Goal: Task Accomplishment & Management: Complete application form

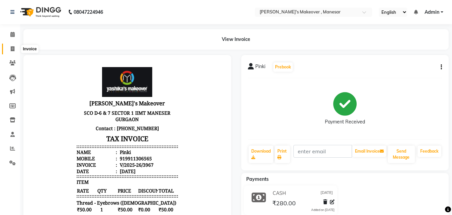
click at [12, 47] on icon at bounding box center [13, 48] width 4 height 5
select select "service"
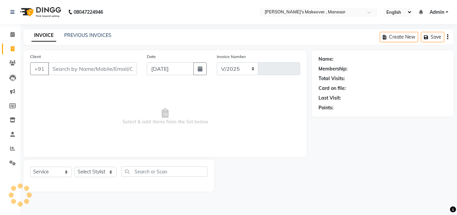
select select "820"
type input "3968"
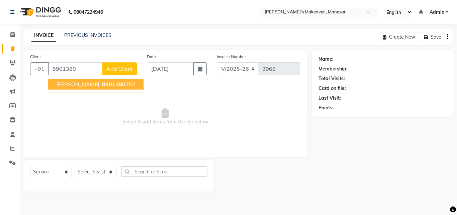
click at [93, 79] on button "Deepti 8901380 252" at bounding box center [95, 84] width 95 height 11
type input "8901380252"
click at [93, 79] on div "Client +91 8901380252 Deepti 8901380 252 Add Client" at bounding box center [83, 66] width 117 height 27
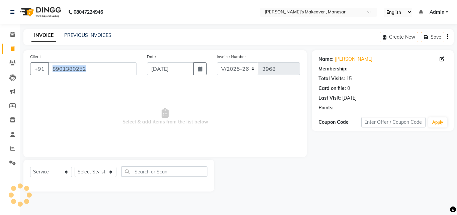
select select "1: Object"
drag, startPoint x: 88, startPoint y: 163, endPoint x: 85, endPoint y: 166, distance: 4.5
click at [88, 163] on div "Select Service Product Membership Package Voucher Prepaid Gift Card Select Styl…" at bounding box center [118, 175] width 191 height 32
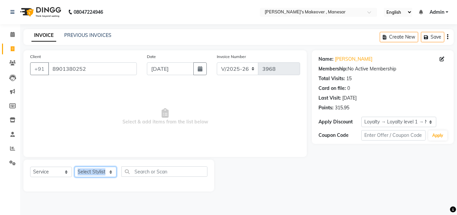
click at [89, 175] on select "Select Stylist Danish Shavej [PERSON_NAME] Krishna [PERSON_NAME] [PERSON_NAME] …" at bounding box center [96, 171] width 42 height 10
click at [87, 168] on select "Select Stylist Danish Shavej [PERSON_NAME] Krishna [PERSON_NAME] [PERSON_NAME] …" at bounding box center [96, 171] width 42 height 10
select select "14414"
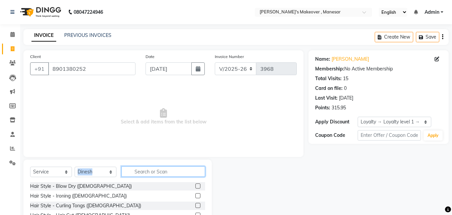
click at [140, 171] on input "text" at bounding box center [164, 171] width 84 height 10
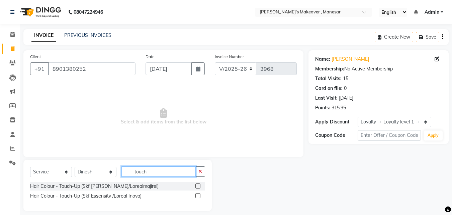
type input "touch"
click at [200, 195] on label at bounding box center [198, 195] width 5 height 5
click at [200, 195] on input "checkbox" at bounding box center [198, 196] width 4 height 4
click at [200, 190] on div at bounding box center [198, 186] width 4 height 7
drag, startPoint x: 200, startPoint y: 195, endPoint x: 189, endPoint y: 196, distance: 10.8
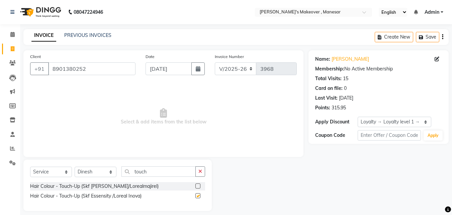
click at [200, 190] on div at bounding box center [198, 186] width 4 height 7
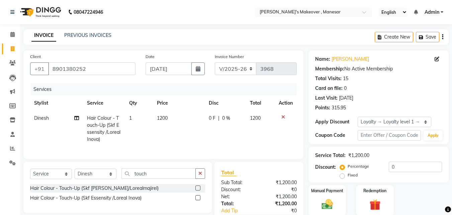
checkbox input "false"
click at [153, 178] on input "touch" at bounding box center [159, 173] width 74 height 10
type input "t"
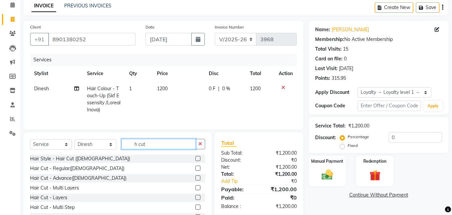
scroll to position [38, 0]
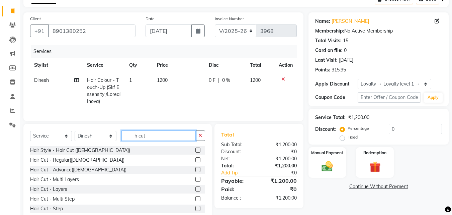
type input "h cut"
click at [196, 191] on label at bounding box center [198, 188] width 5 height 5
click at [196, 191] on input "checkbox" at bounding box center [198, 189] width 4 height 4
checkbox input "true"
click at [196, 172] on label at bounding box center [198, 169] width 5 height 5
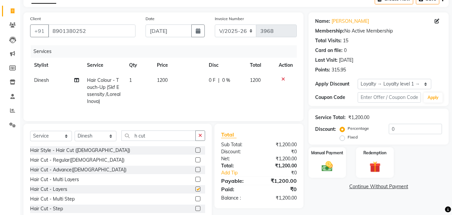
click at [196, 172] on input "checkbox" at bounding box center [198, 169] width 4 height 4
checkbox input "true"
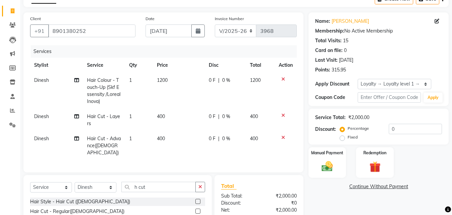
checkbox input "false"
click at [282, 136] on icon at bounding box center [284, 137] width 4 height 5
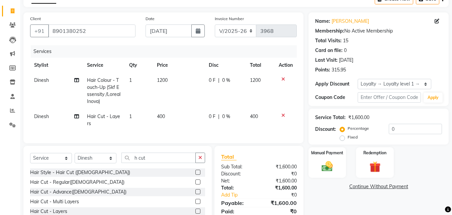
click at [212, 79] on span "0 F" at bounding box center [212, 80] width 7 height 7
select select "14414"
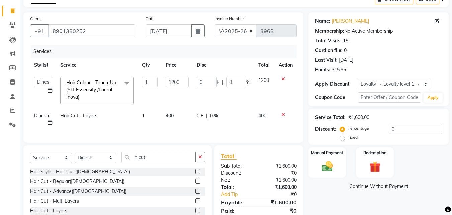
select select "14414"
click at [205, 79] on input "0" at bounding box center [207, 82] width 20 height 10
type input "10"
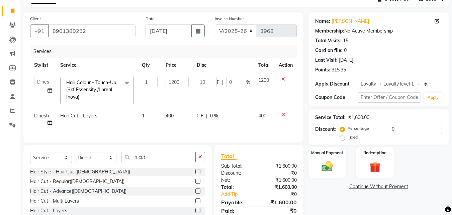
click at [408, 171] on div "Manual Payment Redemption" at bounding box center [379, 162] width 150 height 30
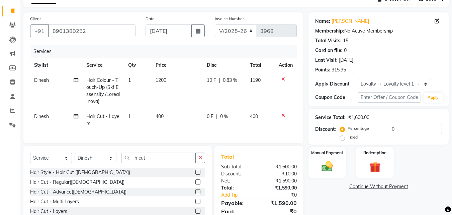
click at [230, 77] on span "0.83 %" at bounding box center [230, 80] width 14 height 7
select select "14414"
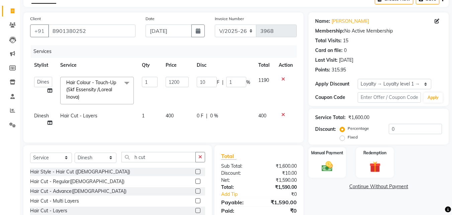
type input "10"
select select "14414"
click at [343, 198] on div "Name: Deepti Membership: No Active Membership Total Visits: 15 Card on file: 0 …" at bounding box center [381, 127] width 145 height 231
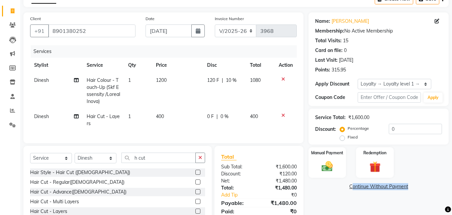
scroll to position [80, 0]
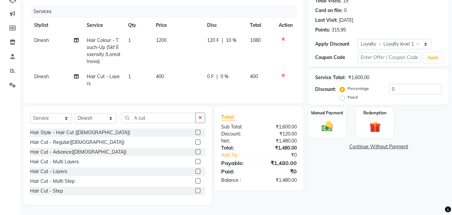
click at [225, 73] on span "0 %" at bounding box center [225, 76] width 8 height 7
select select "14414"
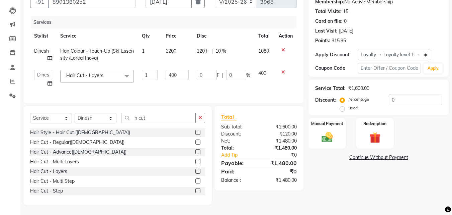
scroll to position [72, 0]
click at [235, 70] on input "0" at bounding box center [236, 75] width 20 height 10
type input "20"
click at [351, 190] on div "Name: Deepti Membership: No Active Membership Total Visits: 15 Card on file: 0 …" at bounding box center [381, 93] width 145 height 221
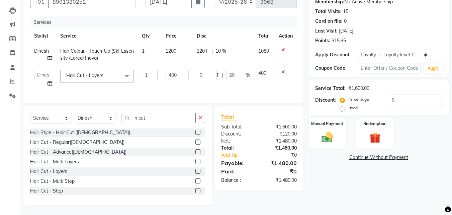
click at [351, 190] on div "Name: Deepti Membership: No Active Membership Total Visits: 15 Card on file: 0 …" at bounding box center [381, 93] width 145 height 221
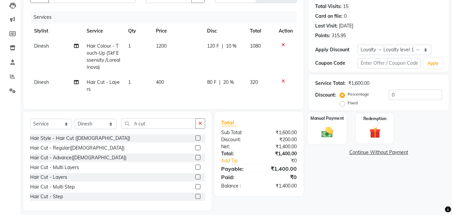
click at [337, 132] on img at bounding box center [327, 131] width 19 height 13
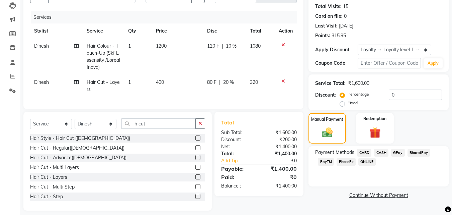
click at [348, 161] on span "PhonePe" at bounding box center [346, 162] width 19 height 8
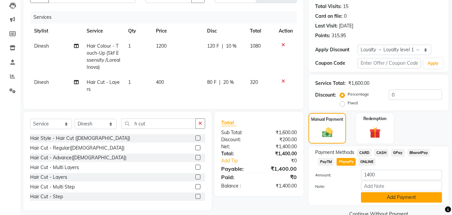
click at [382, 200] on button "Add Payment" at bounding box center [401, 197] width 81 height 10
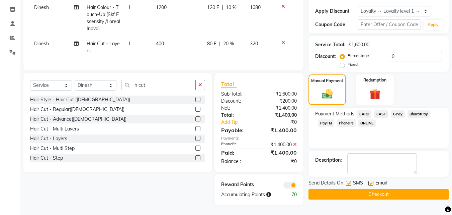
scroll to position [116, 0]
click at [350, 180] on label at bounding box center [348, 182] width 5 height 5
click at [350, 181] on input "checkbox" at bounding box center [348, 183] width 4 height 4
click at [350, 180] on label at bounding box center [348, 182] width 5 height 5
click at [350, 181] on input "checkbox" at bounding box center [348, 183] width 4 height 4
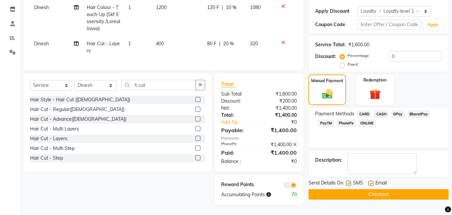
click at [349, 180] on div at bounding box center [348, 183] width 4 height 7
click at [349, 180] on label at bounding box center [348, 182] width 5 height 5
click at [349, 181] on input "checkbox" at bounding box center [348, 183] width 4 height 4
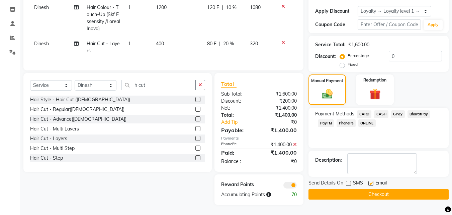
click at [349, 180] on label at bounding box center [348, 182] width 5 height 5
click at [349, 181] on input "checkbox" at bounding box center [348, 183] width 4 height 4
click at [349, 180] on label at bounding box center [348, 182] width 5 height 5
click at [349, 181] on input "checkbox" at bounding box center [348, 183] width 4 height 4
click at [349, 180] on label at bounding box center [348, 182] width 5 height 5
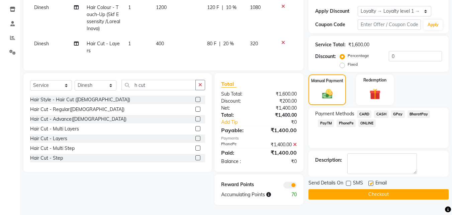
click at [349, 181] on input "checkbox" at bounding box center [348, 183] width 4 height 4
click at [349, 180] on label at bounding box center [348, 182] width 5 height 5
click at [349, 181] on input "checkbox" at bounding box center [348, 183] width 4 height 4
click at [349, 180] on label at bounding box center [348, 182] width 5 height 5
click at [349, 181] on input "checkbox" at bounding box center [348, 183] width 4 height 4
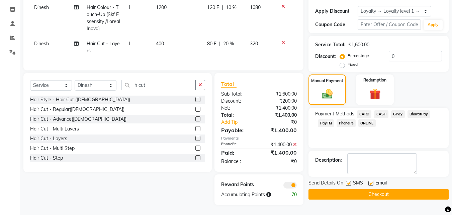
click at [349, 180] on label at bounding box center [348, 182] width 5 height 5
click at [349, 181] on input "checkbox" at bounding box center [348, 183] width 4 height 4
checkbox input "false"
click at [347, 189] on button "Checkout" at bounding box center [379, 194] width 140 height 10
click at [347, 189] on div "Checkout" at bounding box center [379, 194] width 140 height 10
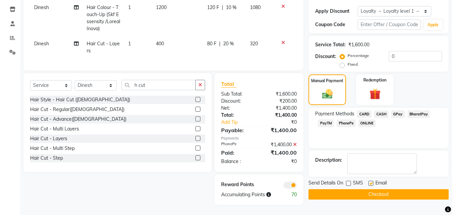
click at [347, 189] on div "Checkout" at bounding box center [379, 194] width 140 height 10
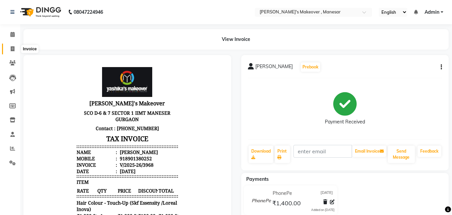
click at [13, 49] on icon at bounding box center [13, 48] width 4 height 5
select select "service"
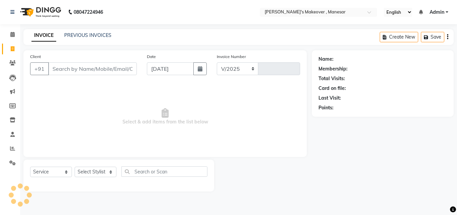
select select "820"
type input "3969"
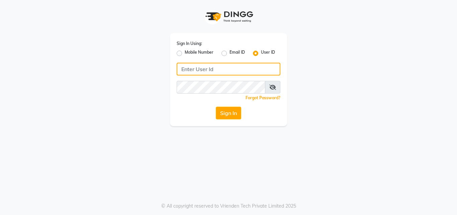
type input "[PERSON_NAME]"
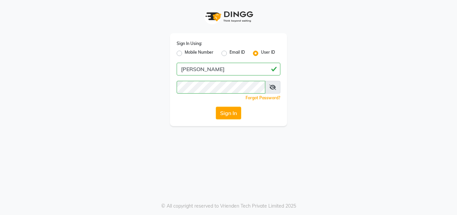
click at [273, 88] on icon at bounding box center [273, 86] width 7 height 5
click at [267, 90] on span at bounding box center [272, 87] width 15 height 13
click at [272, 88] on icon at bounding box center [273, 86] width 7 height 5
click at [272, 88] on icon at bounding box center [273, 86] width 6 height 5
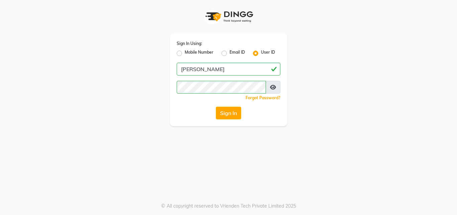
click at [272, 88] on icon at bounding box center [273, 86] width 6 height 5
click at [232, 114] on button "Sign In" at bounding box center [228, 112] width 25 height 13
click at [232, 114] on div "Sign In" at bounding box center [229, 112] width 104 height 13
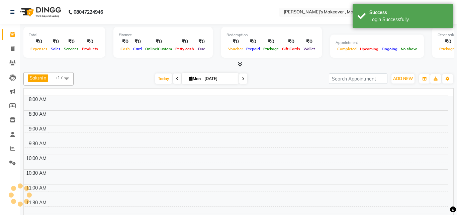
select select "en"
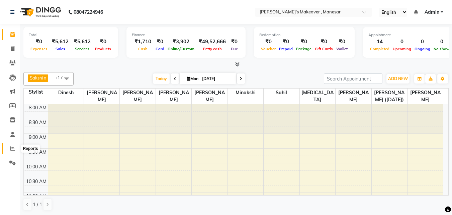
click at [13, 150] on icon at bounding box center [12, 148] width 5 height 5
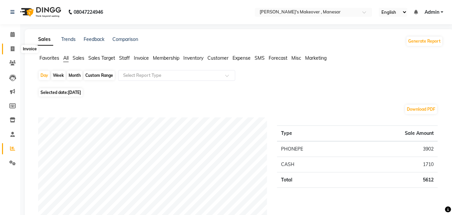
click at [12, 48] on icon at bounding box center [13, 48] width 4 height 5
select select "service"
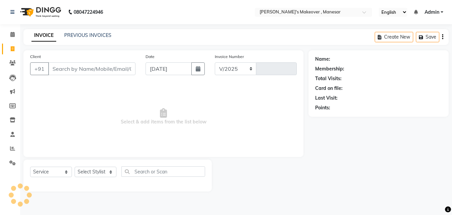
select select "820"
type input "3969"
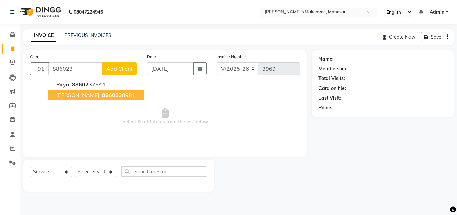
click at [102, 96] on span "886023" at bounding box center [112, 94] width 20 height 7
type input "8860238981"
click at [93, 96] on span "Select & add items from the list below" at bounding box center [165, 116] width 270 height 67
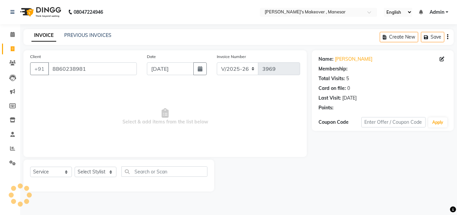
select select "1: Object"
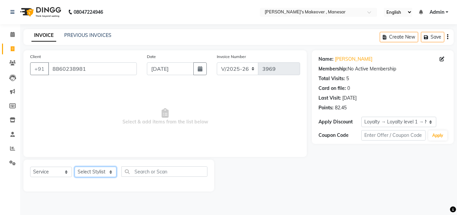
click at [91, 172] on select "Select Stylist Danish Shavej [PERSON_NAME] Krishna [PERSON_NAME] [PERSON_NAME] …" at bounding box center [96, 171] width 42 height 10
select select "40154"
click at [75, 166] on select "Select Stylist Danish Shavej [PERSON_NAME] Krishna [PERSON_NAME] [PERSON_NAME] …" at bounding box center [96, 171] width 42 height 10
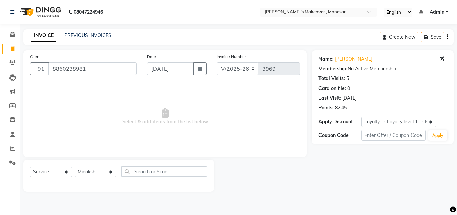
click at [87, 93] on span "Select & add items from the list below" at bounding box center [165, 116] width 270 height 67
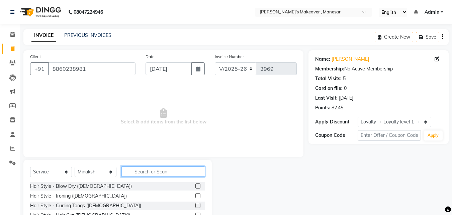
click at [152, 166] on input "text" at bounding box center [164, 171] width 84 height 10
type input "thr"
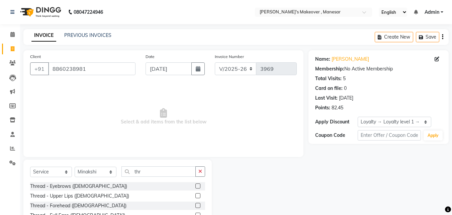
click at [196, 185] on label at bounding box center [198, 185] width 5 height 5
click at [196, 185] on input "checkbox" at bounding box center [198, 186] width 4 height 4
click at [196, 185] on label at bounding box center [198, 185] width 5 height 5
click at [196, 185] on input "checkbox" at bounding box center [198, 186] width 4 height 4
click at [196, 185] on label at bounding box center [198, 185] width 5 height 5
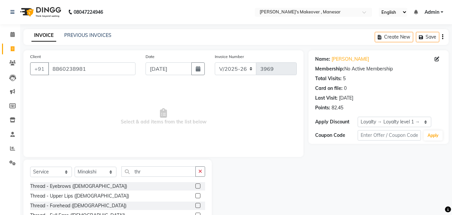
click at [196, 185] on input "checkbox" at bounding box center [198, 186] width 4 height 4
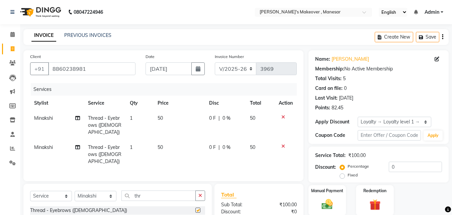
checkbox input "false"
click at [284, 144] on icon at bounding box center [284, 146] width 4 height 5
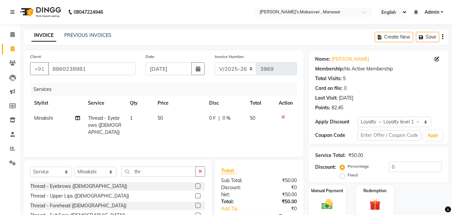
scroll to position [54, 0]
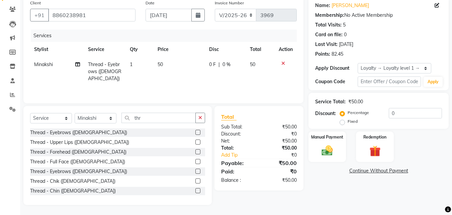
click at [196, 139] on div at bounding box center [201, 142] width 10 height 8
click at [196, 143] on label at bounding box center [198, 141] width 5 height 5
click at [196, 143] on input "checkbox" at bounding box center [198, 142] width 4 height 4
click at [194, 128] on div "Select Service Product Membership Package Voucher Prepaid Gift Card Select Styl…" at bounding box center [117, 121] width 175 height 16
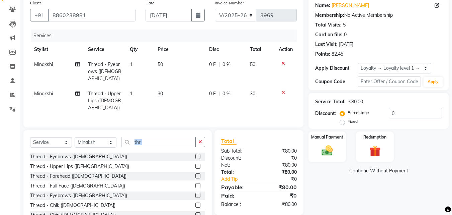
checkbox input "false"
click at [196, 173] on label at bounding box center [198, 175] width 5 height 5
click at [196, 174] on input "checkbox" at bounding box center [198, 176] width 4 height 4
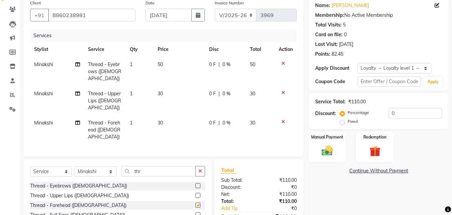
checkbox input "false"
click at [336, 156] on img at bounding box center [327, 150] width 19 height 13
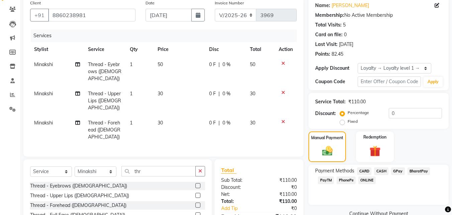
scroll to position [91, 0]
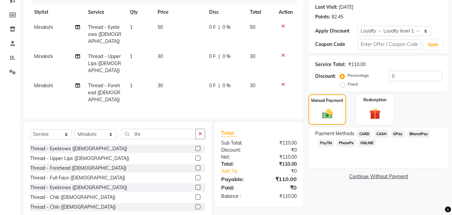
click at [348, 142] on span "PhonePe" at bounding box center [346, 143] width 19 height 8
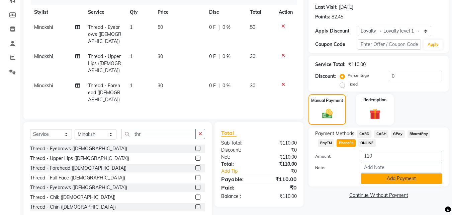
click at [414, 176] on button "Add Payment" at bounding box center [401, 178] width 81 height 10
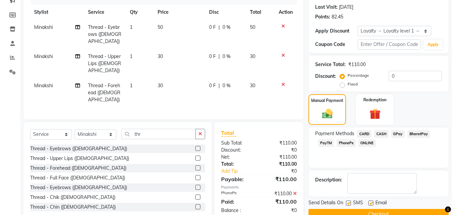
scroll to position [124, 0]
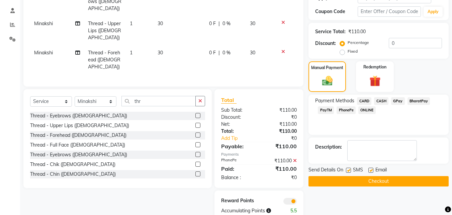
click at [350, 170] on label at bounding box center [348, 169] width 5 height 5
click at [350, 170] on input "checkbox" at bounding box center [348, 170] width 4 height 4
checkbox input "false"
click at [351, 176] on button "Checkout" at bounding box center [379, 181] width 140 height 10
click at [351, 176] on div "Checkout" at bounding box center [379, 181] width 140 height 10
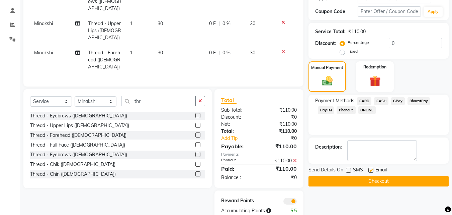
click at [351, 176] on div "Checkout" at bounding box center [379, 181] width 140 height 10
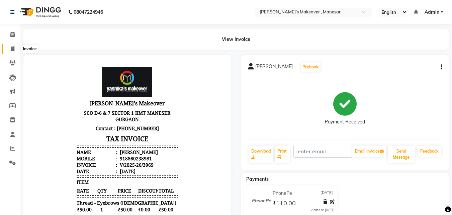
click at [10, 49] on span at bounding box center [13, 49] width 12 height 8
select select "service"
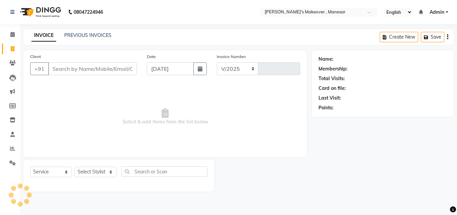
select select "820"
type input "3970"
click at [104, 67] on input "Client" at bounding box center [92, 68] width 89 height 13
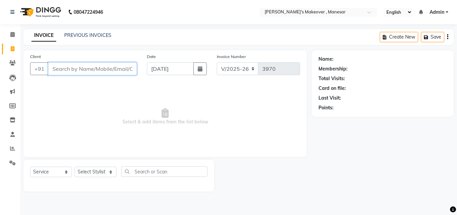
click at [90, 69] on input "Client" at bounding box center [92, 68] width 89 height 13
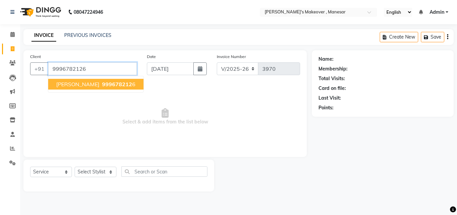
type input "9996782126"
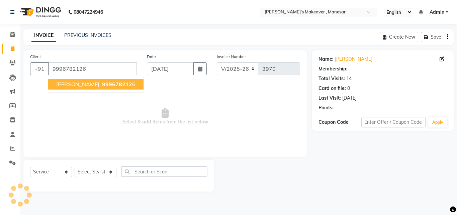
select select "1: Object"
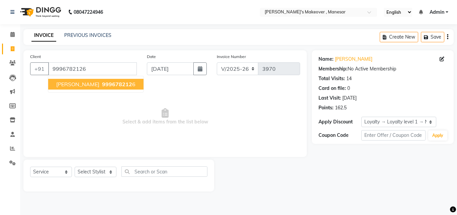
click at [102, 83] on span "999678212" at bounding box center [117, 84] width 30 height 7
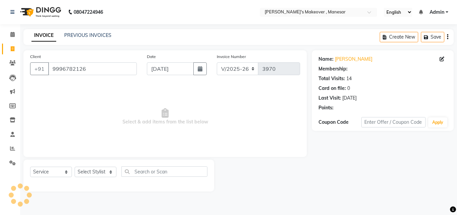
select select "1: Object"
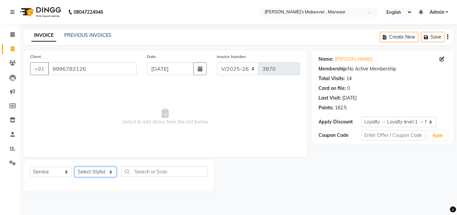
click at [102, 171] on select "Select Stylist Danish Shavej [PERSON_NAME] Krishna [PERSON_NAME] [PERSON_NAME] …" at bounding box center [96, 171] width 42 height 10
select select "14414"
click at [75, 166] on select "Select Stylist Danish Shavej [PERSON_NAME] Krishna [PERSON_NAME] [PERSON_NAME] …" at bounding box center [96, 171] width 42 height 10
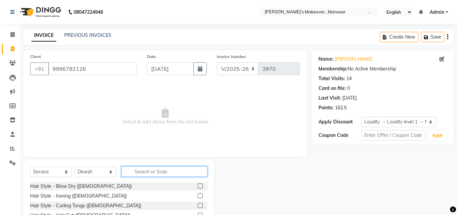
click at [151, 174] on input "text" at bounding box center [165, 171] width 86 height 10
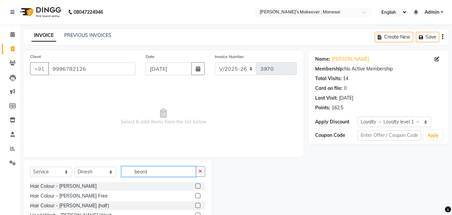
scroll to position [45, 0]
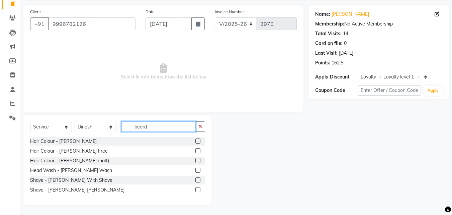
type input "beard"
click at [198, 181] on label at bounding box center [198, 179] width 5 height 5
click at [198, 181] on input "checkbox" at bounding box center [198, 180] width 4 height 4
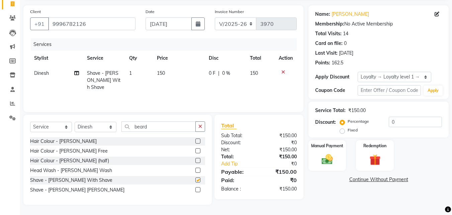
checkbox input "false"
click at [158, 128] on input "beard" at bounding box center [159, 126] width 74 height 10
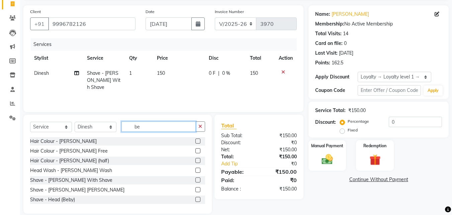
type input "b"
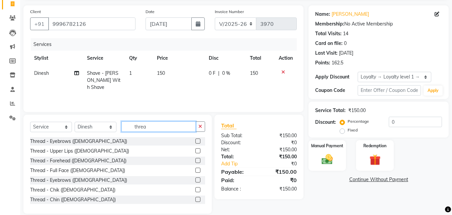
type input "threa"
click at [196, 178] on label at bounding box center [198, 179] width 5 height 5
click at [196, 178] on input "checkbox" at bounding box center [198, 180] width 4 height 4
click at [196, 165] on div at bounding box center [198, 161] width 4 height 7
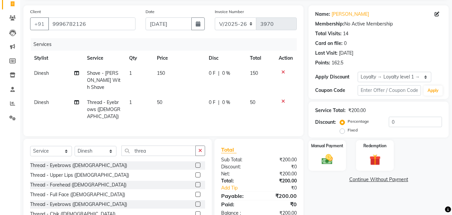
checkbox input "false"
click at [337, 153] on div "Manual Payment" at bounding box center [327, 155] width 39 height 32
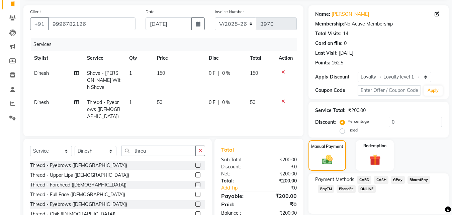
click at [383, 179] on span "CASH" at bounding box center [381, 180] width 14 height 8
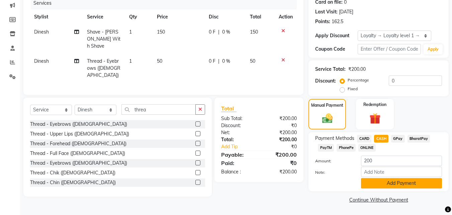
click at [404, 183] on button "Add Payment" at bounding box center [401, 183] width 81 height 10
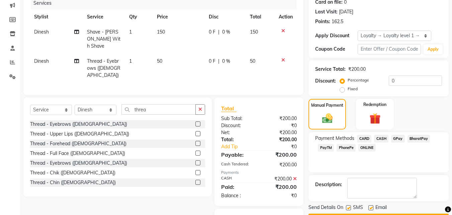
scroll to position [111, 0]
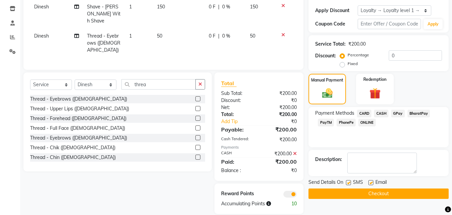
click at [349, 182] on label at bounding box center [348, 182] width 5 height 5
click at [349, 182] on input "checkbox" at bounding box center [348, 182] width 4 height 4
click at [349, 182] on label at bounding box center [348, 182] width 5 height 5
click at [349, 182] on input "checkbox" at bounding box center [348, 182] width 4 height 4
click at [349, 182] on label at bounding box center [348, 182] width 5 height 5
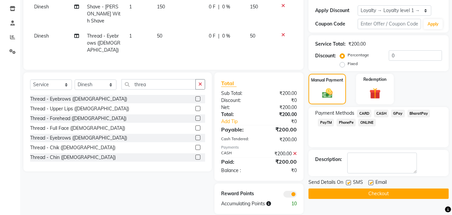
click at [349, 182] on input "checkbox" at bounding box center [348, 182] width 4 height 4
checkbox input "false"
click at [372, 181] on label at bounding box center [371, 182] width 5 height 5
click at [372, 181] on input "checkbox" at bounding box center [371, 182] width 4 height 4
checkbox input "false"
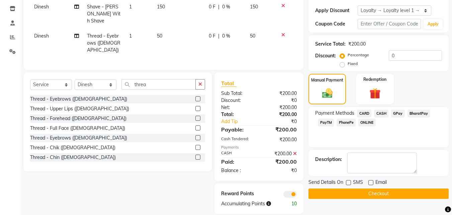
click at [369, 192] on button "Checkout" at bounding box center [379, 193] width 140 height 10
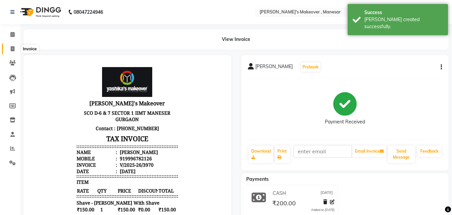
click at [12, 50] on icon at bounding box center [13, 48] width 4 height 5
select select "service"
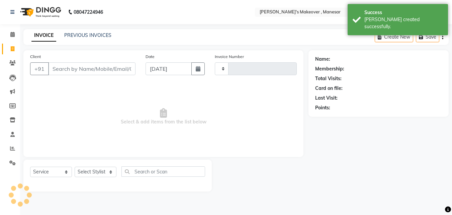
type input "3971"
select select "820"
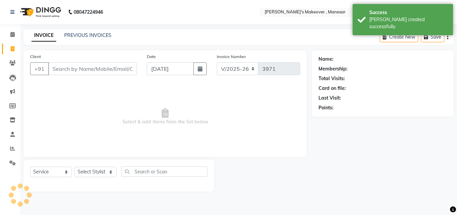
click at [69, 65] on input "Client" at bounding box center [92, 68] width 89 height 13
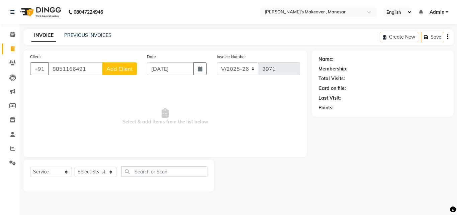
type input "8851166491"
click at [124, 70] on span "Add Client" at bounding box center [119, 68] width 26 height 7
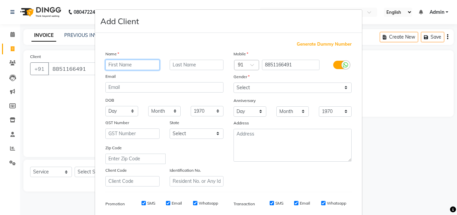
click at [133, 65] on input "text" at bounding box center [132, 65] width 54 height 10
type input "Meenakshi"
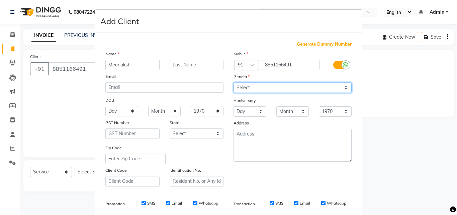
click at [261, 85] on select "Select [DEMOGRAPHIC_DATA] [DEMOGRAPHIC_DATA] Other Prefer Not To Say" at bounding box center [293, 87] width 118 height 10
select select "[DEMOGRAPHIC_DATA]"
click at [234, 82] on select "Select [DEMOGRAPHIC_DATA] [DEMOGRAPHIC_DATA] Other Prefer Not To Say" at bounding box center [293, 87] width 118 height 10
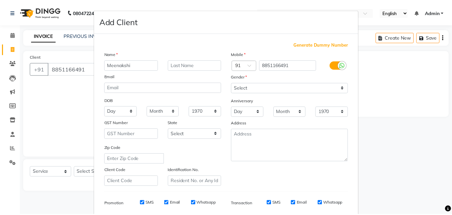
scroll to position [84, 0]
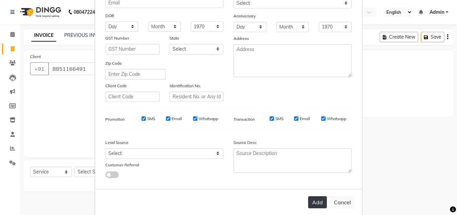
click at [316, 201] on button "Add" at bounding box center [317, 202] width 19 height 12
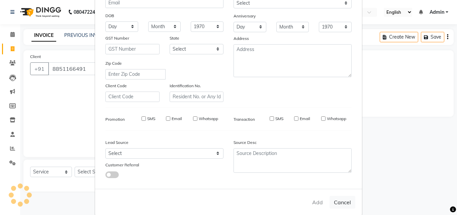
select select
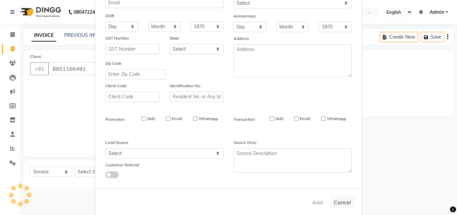
select select
checkbox input "false"
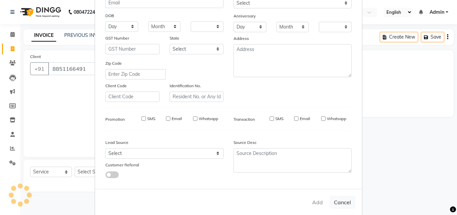
checkbox input "false"
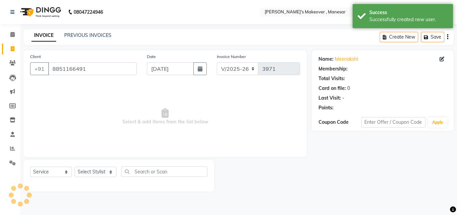
select select "1: Object"
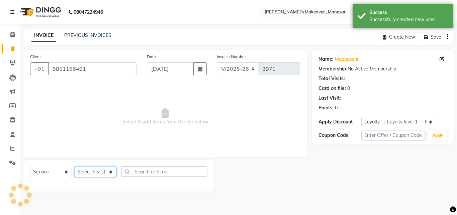
click at [92, 170] on select "Select Stylist Danish Shavej [PERSON_NAME] Krishna [PERSON_NAME] [PERSON_NAME] …" at bounding box center [96, 171] width 42 height 10
select select "52619"
click at [75, 166] on select "Select Stylist Danish Shavej [PERSON_NAME] Krishna [PERSON_NAME] [PERSON_NAME] …" at bounding box center [96, 171] width 42 height 10
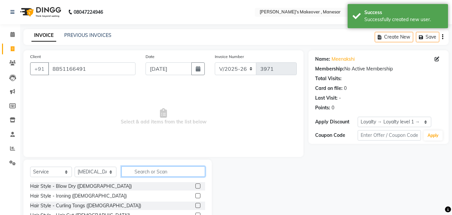
click at [154, 173] on input "text" at bounding box center [164, 171] width 84 height 10
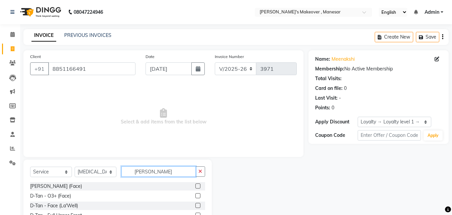
type input "[PERSON_NAME]"
click at [196, 205] on label at bounding box center [198, 205] width 5 height 5
click at [196, 205] on input "checkbox" at bounding box center [198, 205] width 4 height 4
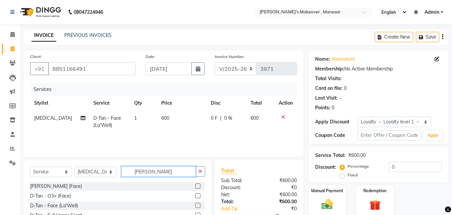
checkbox input "false"
click at [155, 170] on input "[PERSON_NAME]" at bounding box center [159, 171] width 74 height 10
type input "d"
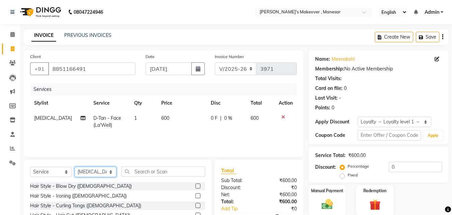
click at [90, 171] on select "Select Stylist Danish Shavej [PERSON_NAME] Krishna [PERSON_NAME] [PERSON_NAME] …" at bounding box center [96, 171] width 42 height 10
select select "87304"
click at [75, 166] on select "Select Stylist Danish Shavej [PERSON_NAME] Krishna [PERSON_NAME] [PERSON_NAME] …" at bounding box center [96, 171] width 42 height 10
click at [86, 161] on div "Select Service Product Membership Package Voucher Prepaid Gift Card Select Styl…" at bounding box center [117, 208] width 189 height 99
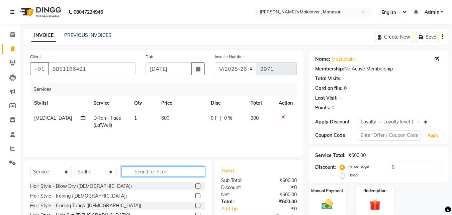
click at [151, 172] on input "text" at bounding box center [164, 171] width 84 height 10
type input "thre"
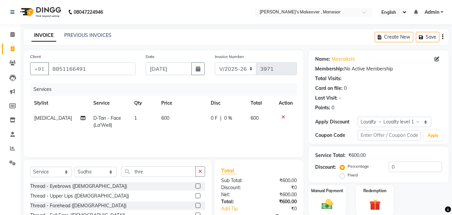
click at [196, 185] on label at bounding box center [198, 185] width 5 height 5
click at [196, 185] on input "checkbox" at bounding box center [198, 186] width 4 height 4
drag, startPoint x: 193, startPoint y: 185, endPoint x: 193, endPoint y: 189, distance: 3.7
click at [193, 176] on input "thre" at bounding box center [159, 171] width 74 height 10
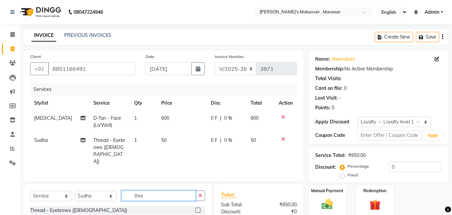
checkbox input "false"
click at [196, 214] on label at bounding box center [198, 219] width 5 height 5
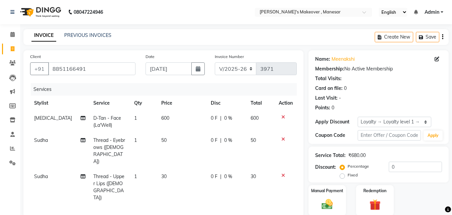
checkbox input "false"
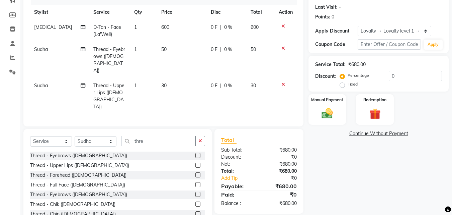
click at [196, 172] on label at bounding box center [198, 174] width 5 height 5
click at [196, 173] on input "checkbox" at bounding box center [198, 175] width 4 height 4
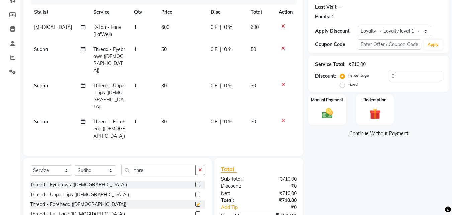
checkbox input "false"
click at [396, 73] on input "0" at bounding box center [415, 76] width 53 height 10
type input "10"
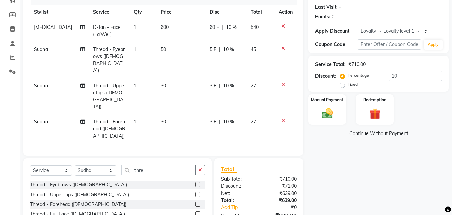
click at [348, 83] on label "Fixed" at bounding box center [353, 84] width 10 height 6
click at [343, 83] on input "Fixed" at bounding box center [344, 84] width 5 height 5
radio input "true"
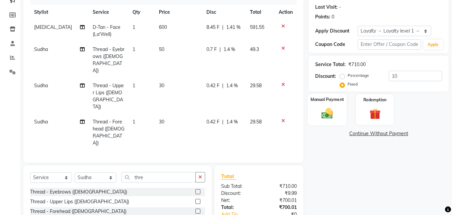
click at [328, 110] on img at bounding box center [327, 112] width 19 height 13
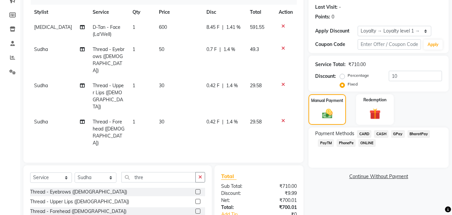
click at [384, 132] on span "CASH" at bounding box center [381, 134] width 14 height 8
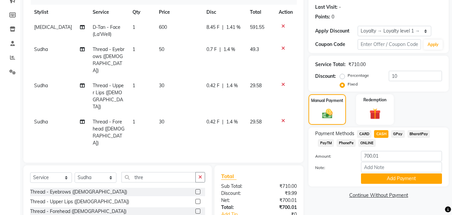
scroll to position [113, 0]
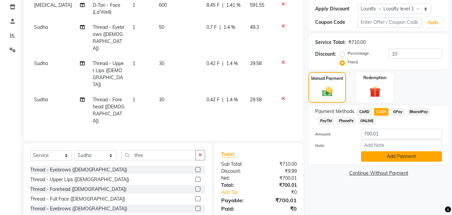
click at [411, 158] on button "Add Payment" at bounding box center [401, 156] width 81 height 10
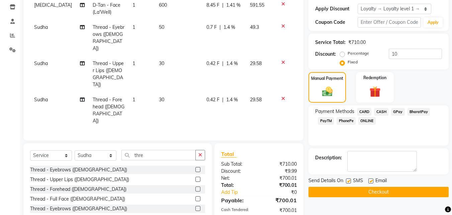
scroll to position [151, 0]
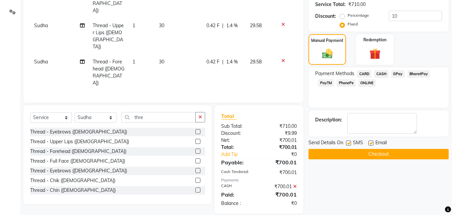
click at [350, 142] on label at bounding box center [348, 142] width 5 height 5
click at [350, 142] on input "checkbox" at bounding box center [348, 143] width 4 height 4
click at [350, 142] on label at bounding box center [348, 142] width 5 height 5
click at [350, 142] on input "checkbox" at bounding box center [348, 143] width 4 height 4
click at [350, 142] on label at bounding box center [348, 142] width 5 height 5
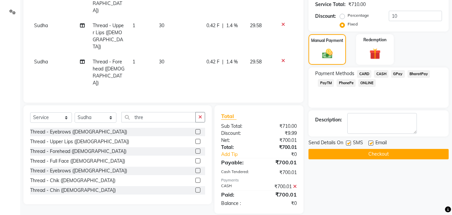
click at [350, 142] on input "checkbox" at bounding box center [348, 143] width 4 height 4
checkbox input "false"
click at [370, 143] on label at bounding box center [371, 142] width 5 height 5
click at [370, 143] on input "checkbox" at bounding box center [371, 143] width 4 height 4
checkbox input "false"
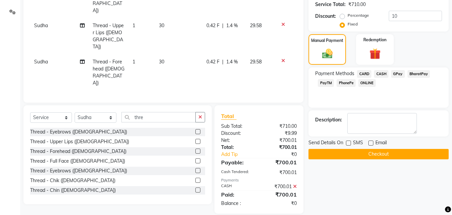
click at [360, 155] on button "Checkout" at bounding box center [379, 154] width 140 height 10
click at [360, 155] on div "Checkout" at bounding box center [379, 154] width 140 height 10
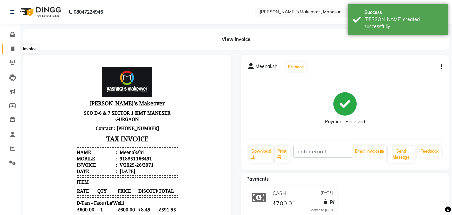
click at [11, 46] on icon at bounding box center [13, 48] width 4 height 5
select select "service"
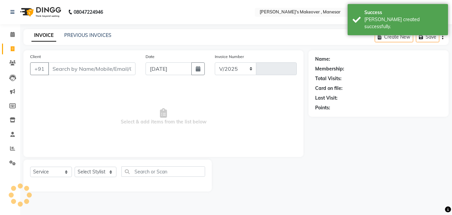
select select "820"
type input "3972"
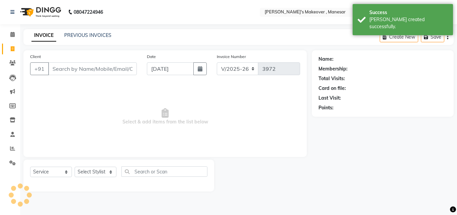
click at [75, 66] on input "Client" at bounding box center [92, 68] width 89 height 13
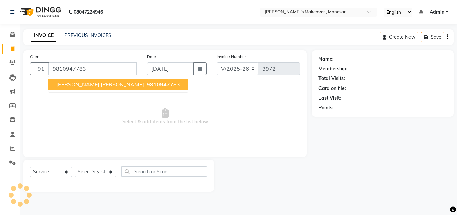
type input "9810947783"
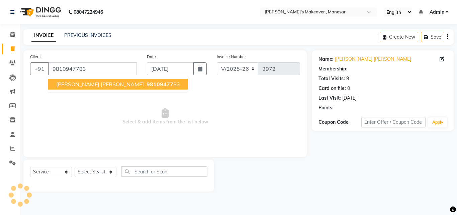
select select "1: Object"
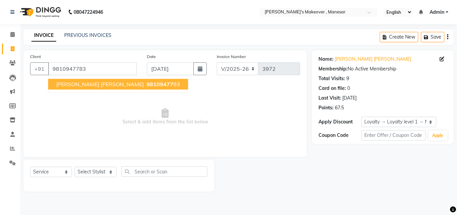
click at [89, 84] on span "[PERSON_NAME] [PERSON_NAME]" at bounding box center [100, 84] width 88 height 7
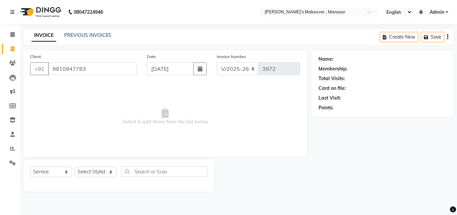
select select "1: Object"
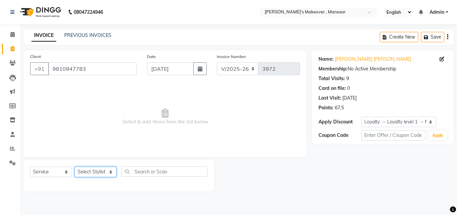
click at [96, 171] on select "Select Stylist Danish Shavej [PERSON_NAME] Krishna [PERSON_NAME] [PERSON_NAME] …" at bounding box center [96, 171] width 42 height 10
select select "69485"
click at [75, 166] on select "Select Stylist Danish Shavej [PERSON_NAME] Krishna [PERSON_NAME] [PERSON_NAME] …" at bounding box center [96, 171] width 42 height 10
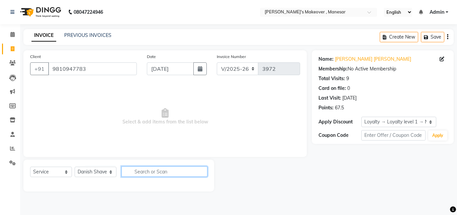
click at [165, 172] on input "text" at bounding box center [165, 171] width 86 height 10
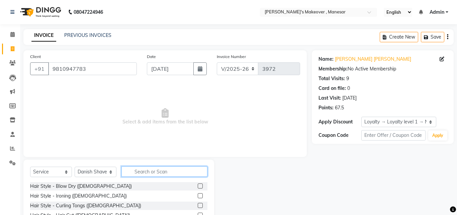
click at [165, 172] on input "text" at bounding box center [165, 171] width 86 height 10
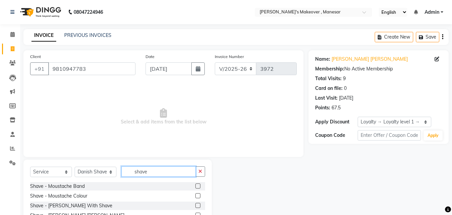
scroll to position [54, 0]
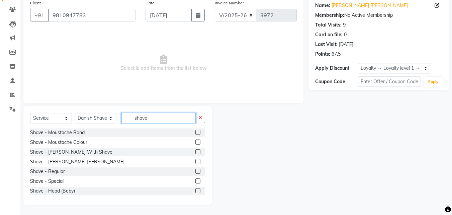
type input "shave"
click at [196, 170] on label at bounding box center [198, 170] width 5 height 5
click at [196, 170] on input "checkbox" at bounding box center [198, 171] width 4 height 4
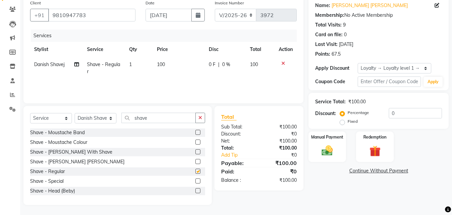
checkbox input "false"
click at [329, 147] on img at bounding box center [327, 150] width 19 height 13
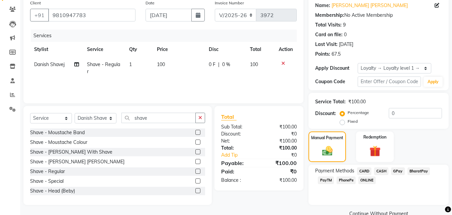
scroll to position [67, 0]
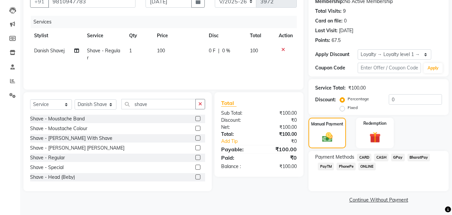
click at [382, 153] on span "CASH" at bounding box center [381, 157] width 14 height 8
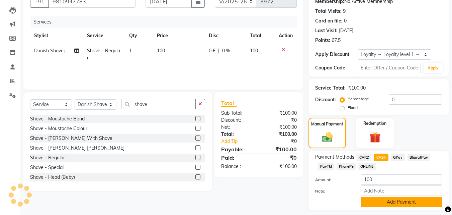
click at [381, 202] on button "Add Payment" at bounding box center [401, 202] width 81 height 10
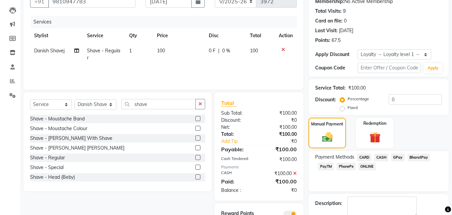
scroll to position [105, 0]
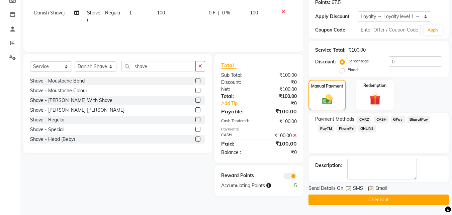
click at [348, 187] on label at bounding box center [348, 188] width 5 height 5
click at [348, 187] on input "checkbox" at bounding box center [348, 189] width 4 height 4
click at [348, 187] on label at bounding box center [348, 188] width 5 height 5
click at [348, 187] on input "checkbox" at bounding box center [348, 189] width 4 height 4
checkbox input "true"
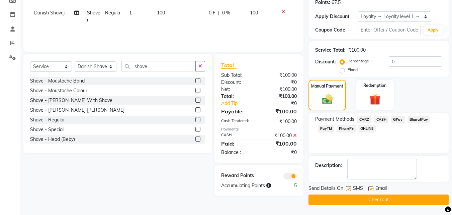
click at [371, 188] on label at bounding box center [371, 188] width 5 height 5
click at [371, 188] on input "checkbox" at bounding box center [371, 189] width 4 height 4
checkbox input "false"
click at [348, 187] on label at bounding box center [348, 188] width 5 height 5
click at [348, 187] on input "checkbox" at bounding box center [348, 189] width 4 height 4
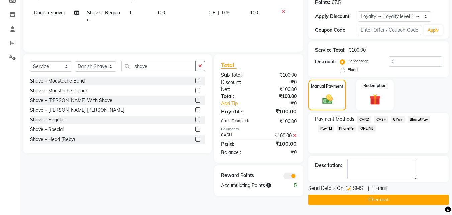
checkbox input "false"
click at [354, 201] on button "Checkout" at bounding box center [379, 199] width 140 height 10
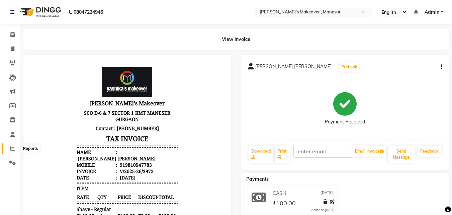
click at [14, 149] on icon at bounding box center [12, 148] width 5 height 5
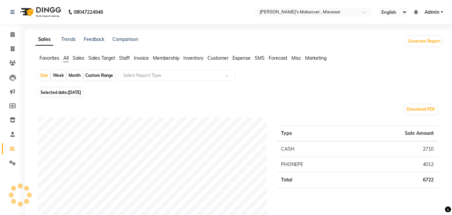
click at [11, 54] on li "Invoice" at bounding box center [10, 49] width 20 height 14
click at [11, 51] on icon at bounding box center [13, 48] width 4 height 5
select select "service"
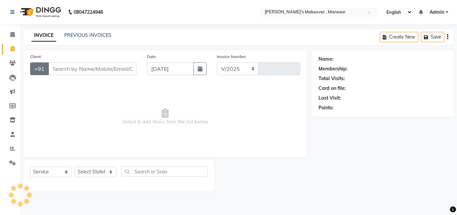
select select "820"
type input "3973"
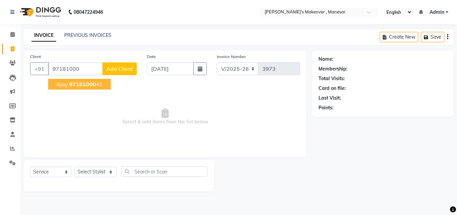
click at [82, 81] on span "97181000" at bounding box center [82, 84] width 27 height 7
type input "9718100041"
click at [82, 81] on div "Client [PHONE_NUMBER] Ajay 97181000 41 Add Client Date [DATE] Invoice Number V/…" at bounding box center [165, 103] width 284 height 106
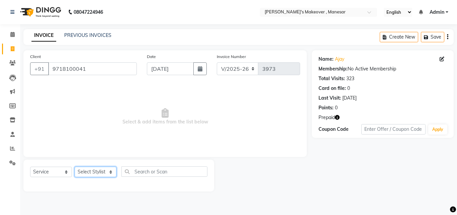
click at [89, 173] on select "Select Stylist Danish Shavej [PERSON_NAME] Krishna [PERSON_NAME] [PERSON_NAME] …" at bounding box center [96, 171] width 42 height 10
select select "14414"
click at [75, 166] on select "Select Stylist Danish Shavej [PERSON_NAME] Krishna [PERSON_NAME] [PERSON_NAME] …" at bounding box center [96, 171] width 42 height 10
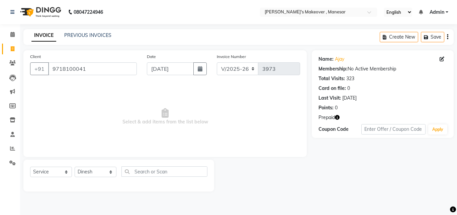
drag, startPoint x: 90, startPoint y: 167, endPoint x: 92, endPoint y: 47, distance: 120.6
click at [92, 47] on main "INVOICE PREVIOUS INVOICES Create New Save Client [PHONE_NUMBER] Date [DATE] Inv…" at bounding box center [238, 115] width 437 height 172
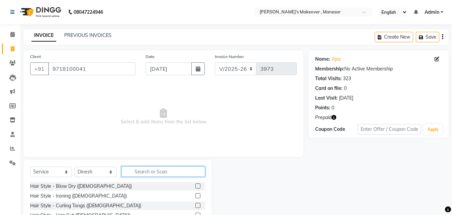
click at [169, 170] on input "text" at bounding box center [164, 171] width 84 height 10
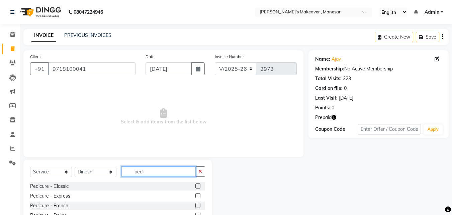
type input "pedi"
click at [196, 185] on label at bounding box center [198, 185] width 5 height 5
click at [196, 185] on input "checkbox" at bounding box center [198, 186] width 4 height 4
click at [196, 185] on label at bounding box center [198, 185] width 5 height 5
click at [196, 185] on input "checkbox" at bounding box center [198, 186] width 4 height 4
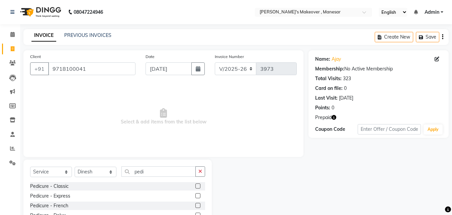
click at [196, 185] on label at bounding box center [198, 185] width 5 height 5
click at [196, 185] on input "checkbox" at bounding box center [198, 186] width 4 height 4
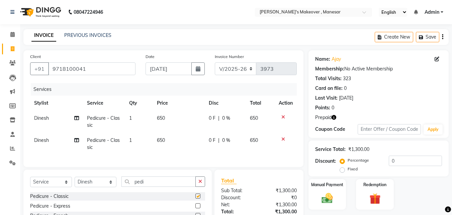
checkbox input "false"
click at [282, 137] on icon at bounding box center [284, 139] width 4 height 5
click at [281, 137] on div "Services Stylist Service Qty Price Disc Total Action Dinesh Pedicure - Classic …" at bounding box center [163, 121] width 267 height 77
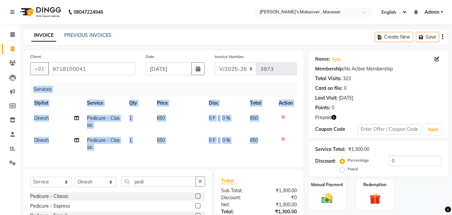
click at [281, 137] on div "Services Stylist Service Qty Price Disc Total Action Dinesh Pedicure - Classic …" at bounding box center [163, 121] width 267 height 77
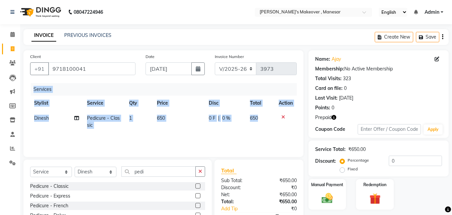
scroll to position [54, 0]
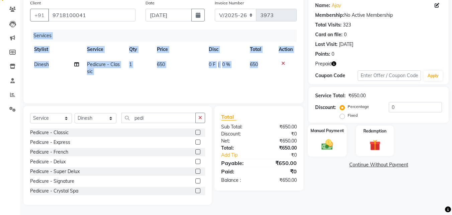
click at [329, 140] on img at bounding box center [327, 144] width 19 height 13
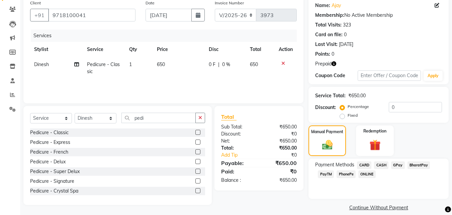
click at [387, 165] on span "CASH" at bounding box center [381, 165] width 14 height 8
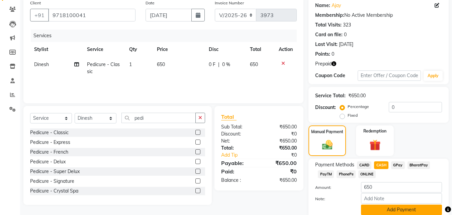
scroll to position [80, 0]
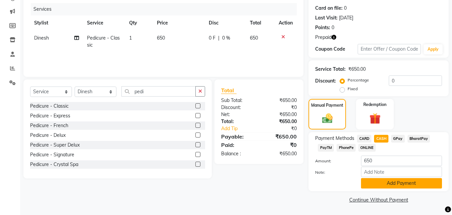
click at [379, 182] on button "Add Payment" at bounding box center [401, 183] width 81 height 10
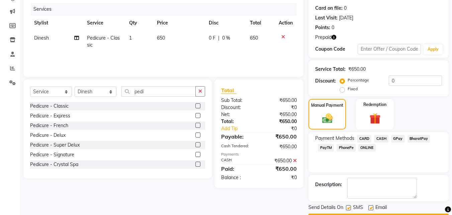
scroll to position [99, 0]
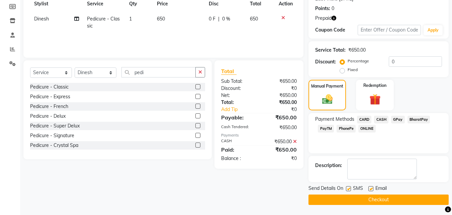
click at [350, 187] on label at bounding box center [348, 188] width 5 height 5
click at [350, 187] on input "checkbox" at bounding box center [348, 189] width 4 height 4
click at [350, 187] on label at bounding box center [348, 188] width 5 height 5
click at [350, 187] on input "checkbox" at bounding box center [348, 189] width 4 height 4
click at [350, 187] on label at bounding box center [348, 188] width 5 height 5
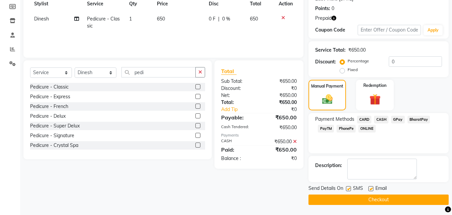
click at [350, 187] on input "checkbox" at bounding box center [348, 189] width 4 height 4
checkbox input "false"
click at [371, 188] on label at bounding box center [371, 188] width 5 height 5
click at [371, 188] on input "checkbox" at bounding box center [371, 189] width 4 height 4
click at [371, 188] on label at bounding box center [371, 188] width 5 height 5
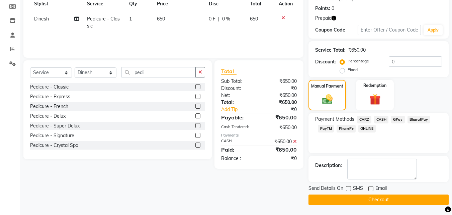
click at [371, 188] on input "checkbox" at bounding box center [371, 189] width 4 height 4
click at [371, 188] on label at bounding box center [371, 188] width 5 height 5
click at [371, 188] on input "checkbox" at bounding box center [371, 189] width 4 height 4
checkbox input "false"
click at [371, 201] on button "Checkout" at bounding box center [379, 199] width 140 height 10
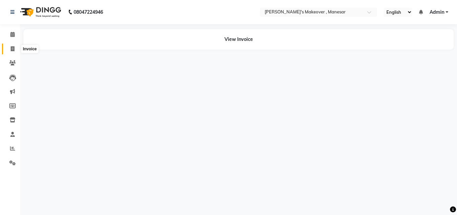
click at [14, 50] on icon at bounding box center [13, 48] width 4 height 5
select select "service"
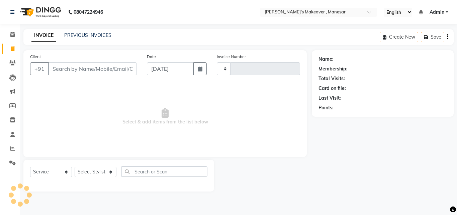
type input "3974"
select select "820"
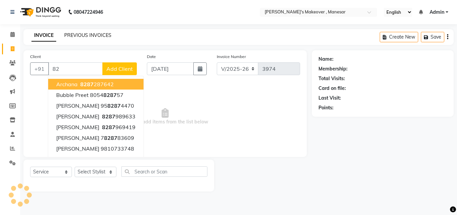
type input "8"
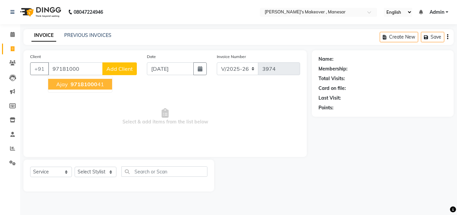
click at [74, 83] on span "97181000" at bounding box center [84, 84] width 27 height 7
type input "9718100041"
click at [74, 83] on div "Client [PHONE_NUMBER] Ajay 97181000 41 Add Client Date [DATE] Invoice Number V/…" at bounding box center [165, 103] width 284 height 106
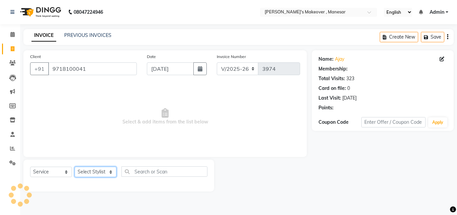
click at [93, 172] on select "Select Stylist Danish Shavej [PERSON_NAME] Krishna [PERSON_NAME] [PERSON_NAME] …" at bounding box center [96, 171] width 42 height 10
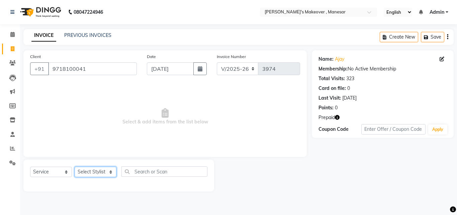
select select "69485"
click at [75, 166] on select "Select Stylist Danish Shavej [PERSON_NAME] Krishna [PERSON_NAME] [PERSON_NAME] …" at bounding box center [96, 171] width 42 height 10
click at [91, 40] on div "INVOICE PREVIOUS INVOICES Create New Save" at bounding box center [238, 37] width 431 height 16
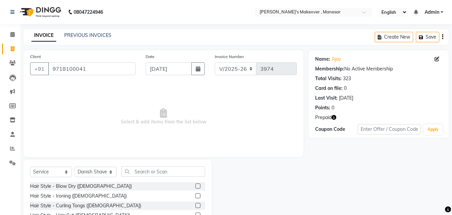
click at [156, 165] on div "Select Service Product Membership Package Voucher Prepaid Gift Card Select Styl…" at bounding box center [117, 208] width 189 height 99
click at [132, 173] on input "text" at bounding box center [164, 171] width 84 height 10
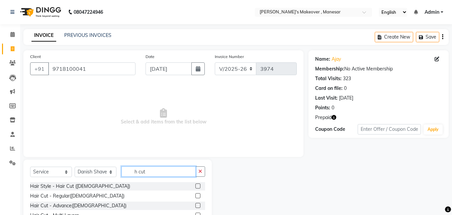
scroll to position [40, 0]
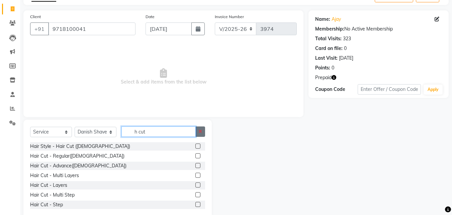
type input "h cut"
click at [202, 131] on icon "button" at bounding box center [201, 131] width 4 height 5
click at [196, 131] on input "h cut" at bounding box center [159, 131] width 74 height 10
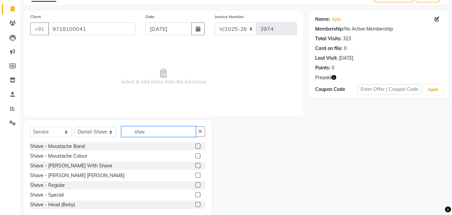
type input "shav"
click at [196, 164] on label at bounding box center [198, 165] width 5 height 5
click at [196, 164] on input "checkbox" at bounding box center [198, 165] width 4 height 4
click at [196, 164] on label at bounding box center [198, 165] width 5 height 5
click at [196, 164] on input "checkbox" at bounding box center [198, 165] width 4 height 4
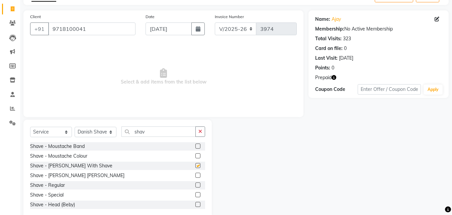
checkbox input "false"
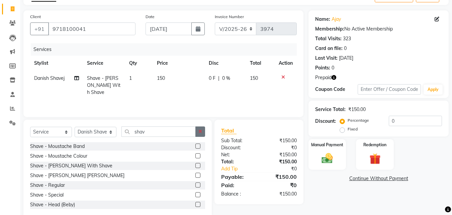
click at [202, 132] on icon "button" at bounding box center [201, 131] width 4 height 5
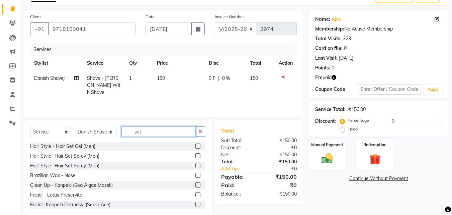
scroll to position [39, 0]
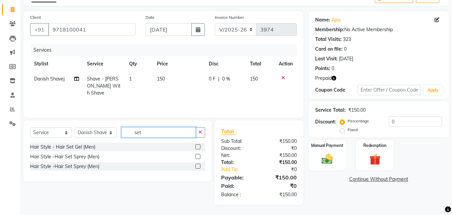
type input "set"
click at [197, 157] on label at bounding box center [198, 156] width 5 height 5
click at [197, 157] on input "checkbox" at bounding box center [198, 156] width 4 height 4
checkbox input "true"
click at [197, 137] on button "button" at bounding box center [201, 132] width 10 height 10
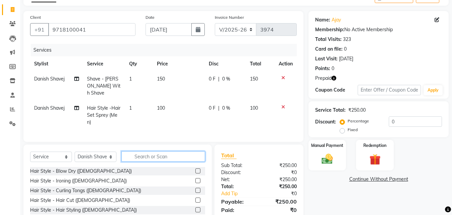
checkbox input "false"
click at [330, 151] on div "Manual Payment" at bounding box center [327, 155] width 39 height 32
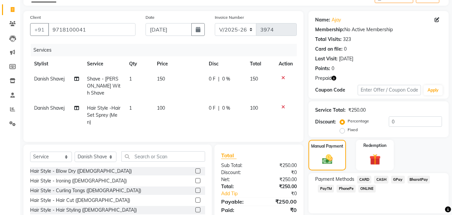
click at [379, 179] on span "CASH" at bounding box center [381, 179] width 14 height 8
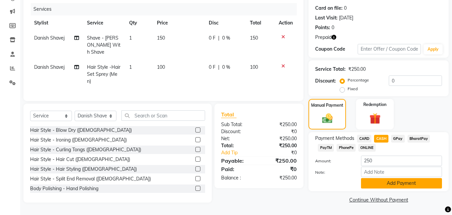
click at [401, 182] on button "Add Payment" at bounding box center [401, 183] width 81 height 10
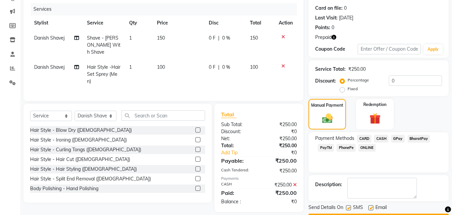
scroll to position [99, 0]
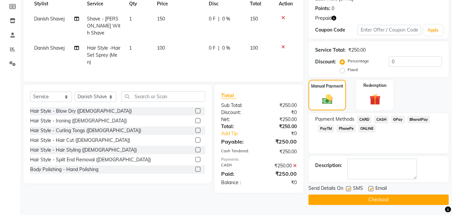
click at [347, 186] on label at bounding box center [348, 188] width 5 height 5
click at [347, 187] on input "checkbox" at bounding box center [348, 189] width 4 height 4
click at [347, 186] on label at bounding box center [348, 188] width 5 height 5
click at [347, 187] on input "checkbox" at bounding box center [348, 189] width 4 height 4
click at [350, 189] on label at bounding box center [348, 188] width 5 height 5
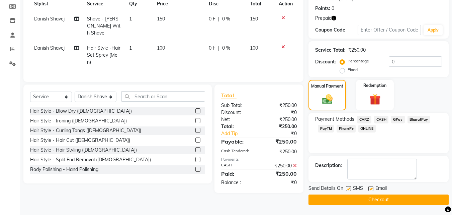
click at [350, 189] on input "checkbox" at bounding box center [348, 189] width 4 height 4
click at [350, 189] on label at bounding box center [348, 188] width 5 height 5
click at [350, 189] on input "checkbox" at bounding box center [348, 189] width 4 height 4
click at [350, 189] on label at bounding box center [348, 188] width 5 height 5
click at [350, 189] on input "checkbox" at bounding box center [348, 189] width 4 height 4
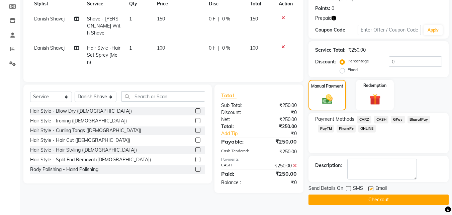
click at [350, 189] on label at bounding box center [348, 188] width 5 height 5
click at [350, 189] on input "checkbox" at bounding box center [348, 189] width 4 height 4
click at [350, 189] on label at bounding box center [348, 188] width 5 height 5
click at [350, 189] on input "checkbox" at bounding box center [348, 189] width 4 height 4
checkbox input "false"
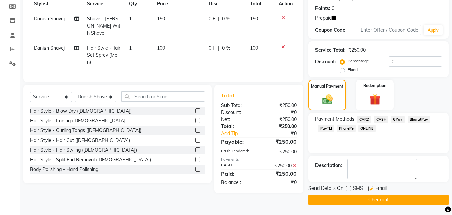
click at [372, 189] on label at bounding box center [371, 188] width 5 height 5
click at [372, 189] on input "checkbox" at bounding box center [371, 189] width 4 height 4
checkbox input "false"
click at [365, 201] on button "Checkout" at bounding box center [379, 199] width 140 height 10
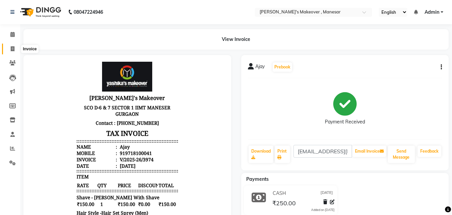
click at [14, 49] on icon at bounding box center [13, 48] width 4 height 5
select select "service"
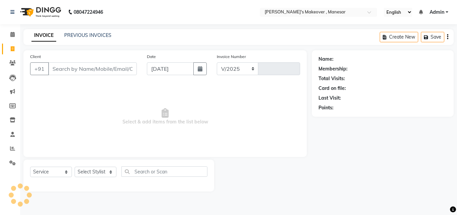
select select "820"
type input "3975"
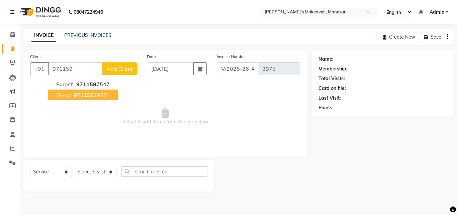
click at [102, 96] on ngb-highlight "971159 2937" at bounding box center [89, 94] width 35 height 7
type input "9711592937"
click at [102, 96] on span "Select & add items from the list below" at bounding box center [165, 116] width 270 height 67
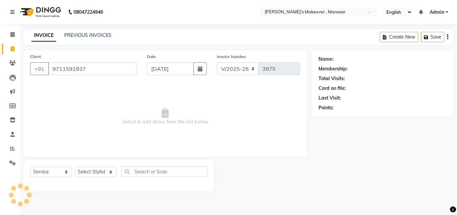
click at [101, 96] on span "Select & add items from the list below" at bounding box center [165, 116] width 270 height 67
select select "1: Object"
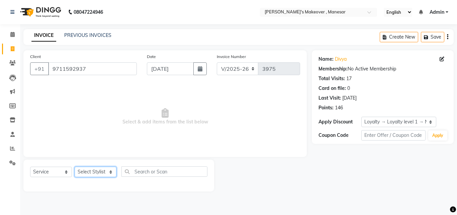
click at [89, 173] on select "Select Stylist Danish Shavej [PERSON_NAME] Krishna [PERSON_NAME] [PERSON_NAME] …" at bounding box center [96, 171] width 42 height 10
select select "63321"
click at [75, 166] on select "Select Stylist Danish Shavej [PERSON_NAME] Krishna [PERSON_NAME] [PERSON_NAME] …" at bounding box center [96, 171] width 42 height 10
click at [98, 146] on span "Select & add items from the list below" at bounding box center [165, 116] width 270 height 67
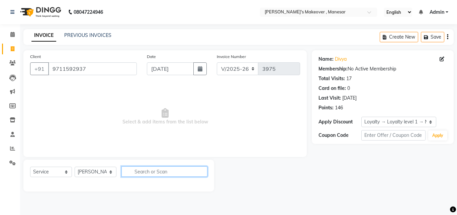
click at [143, 172] on input "text" at bounding box center [165, 171] width 86 height 10
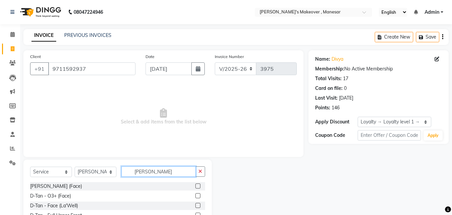
type input "[PERSON_NAME]"
click at [196, 194] on label at bounding box center [198, 195] width 5 height 5
click at [196, 194] on input "checkbox" at bounding box center [198, 196] width 4 height 4
click at [196, 194] on label at bounding box center [198, 195] width 5 height 5
click at [196, 194] on input "checkbox" at bounding box center [198, 196] width 4 height 4
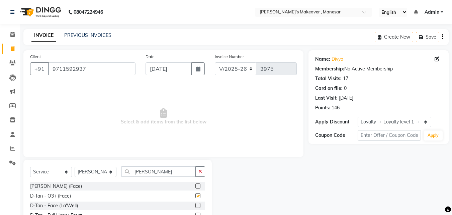
checkbox input "false"
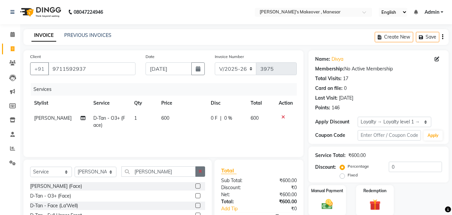
click at [203, 169] on button "button" at bounding box center [201, 171] width 10 height 10
click at [196, 169] on input "[PERSON_NAME]" at bounding box center [159, 171] width 74 height 10
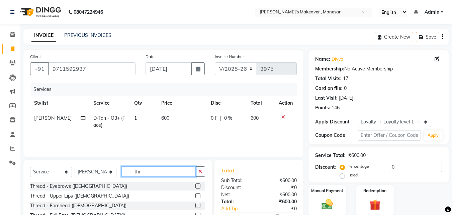
type input "thr"
click at [196, 185] on label at bounding box center [198, 185] width 5 height 5
click at [196, 185] on input "checkbox" at bounding box center [198, 186] width 4 height 4
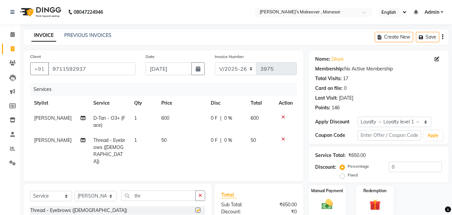
checkbox input "false"
click at [348, 176] on label "Fixed" at bounding box center [353, 175] width 10 height 6
click at [342, 176] on input "Fixed" at bounding box center [344, 174] width 5 height 5
radio input "true"
click at [404, 165] on input "0" at bounding box center [415, 166] width 53 height 10
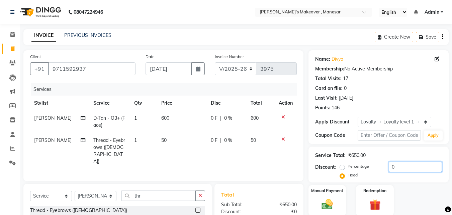
click at [404, 165] on input "0" at bounding box center [415, 166] width 53 height 10
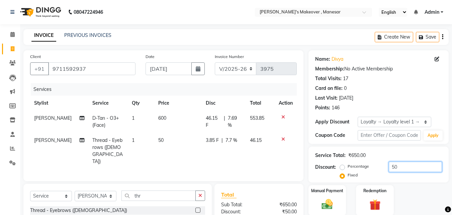
scroll to position [68, 0]
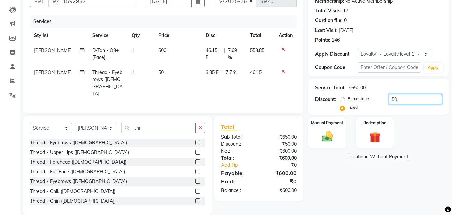
click at [417, 98] on input "50" at bounding box center [415, 99] width 53 height 10
type input "5"
type input "100"
click at [390, 180] on div "Name: [PERSON_NAME] Membership: No Active Membership Total Visits: 17 Card on f…" at bounding box center [381, 99] width 145 height 232
click at [334, 137] on img at bounding box center [327, 136] width 19 height 13
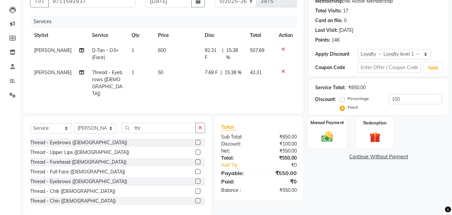
click at [334, 137] on img at bounding box center [327, 136] width 19 height 13
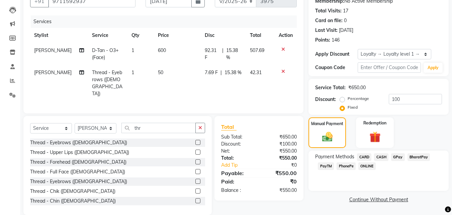
click at [347, 163] on span "PhonePe" at bounding box center [346, 166] width 19 height 8
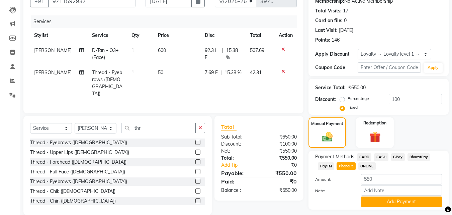
scroll to position [86, 0]
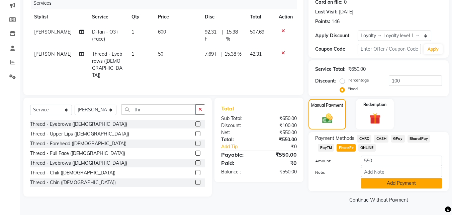
click at [406, 183] on button "Add Payment" at bounding box center [401, 183] width 81 height 10
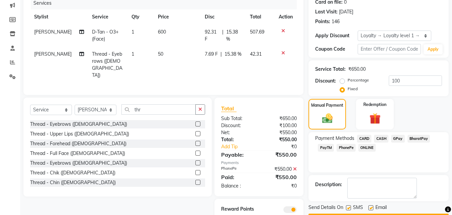
scroll to position [105, 0]
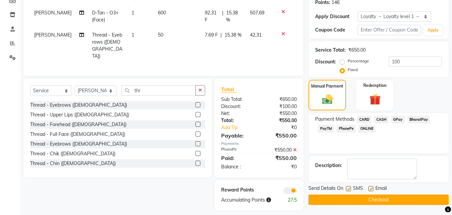
click at [349, 190] on label at bounding box center [348, 188] width 5 height 5
click at [349, 190] on input "checkbox" at bounding box center [348, 189] width 4 height 4
checkbox input "false"
click at [373, 187] on label at bounding box center [371, 188] width 5 height 5
click at [373, 187] on input "checkbox" at bounding box center [371, 189] width 4 height 4
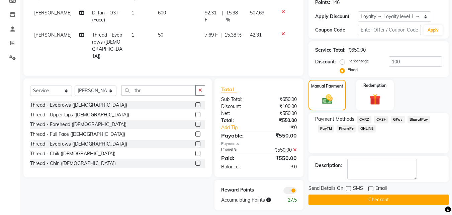
click at [373, 187] on label at bounding box center [371, 188] width 5 height 5
click at [373, 187] on input "checkbox" at bounding box center [371, 189] width 4 height 4
click at [372, 189] on label at bounding box center [371, 188] width 5 height 5
click at [372, 189] on input "checkbox" at bounding box center [371, 189] width 4 height 4
click at [372, 189] on label at bounding box center [371, 188] width 5 height 5
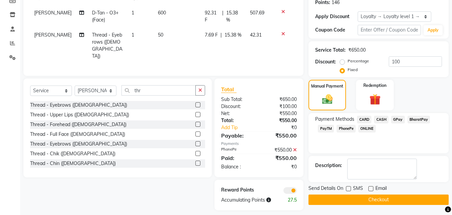
click at [372, 189] on input "checkbox" at bounding box center [371, 189] width 4 height 4
click at [372, 189] on label at bounding box center [371, 188] width 5 height 5
click at [372, 189] on input "checkbox" at bounding box center [371, 189] width 4 height 4
click at [372, 189] on label at bounding box center [371, 188] width 5 height 5
click at [372, 189] on input "checkbox" at bounding box center [371, 189] width 4 height 4
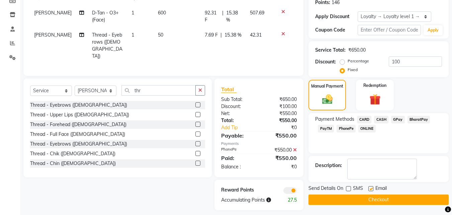
click at [369, 189] on label at bounding box center [371, 188] width 5 height 5
click at [369, 189] on input "checkbox" at bounding box center [371, 189] width 4 height 4
click at [369, 189] on label at bounding box center [371, 188] width 5 height 5
click at [369, 189] on input "checkbox" at bounding box center [371, 189] width 4 height 4
click at [369, 189] on label at bounding box center [371, 188] width 5 height 5
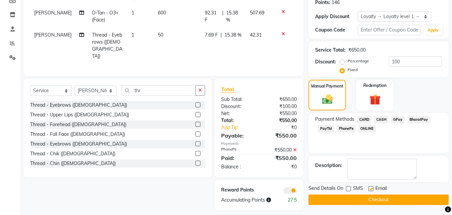
click at [369, 189] on input "checkbox" at bounding box center [371, 189] width 4 height 4
click at [369, 188] on label at bounding box center [371, 188] width 5 height 5
click at [369, 188] on input "checkbox" at bounding box center [371, 189] width 4 height 4
click at [372, 187] on label at bounding box center [371, 188] width 5 height 5
click at [372, 187] on input "checkbox" at bounding box center [371, 189] width 4 height 4
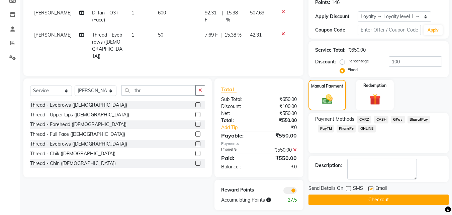
checkbox input "false"
click at [364, 200] on button "Checkout" at bounding box center [379, 199] width 140 height 10
click at [364, 200] on div "Checkout" at bounding box center [379, 199] width 140 height 10
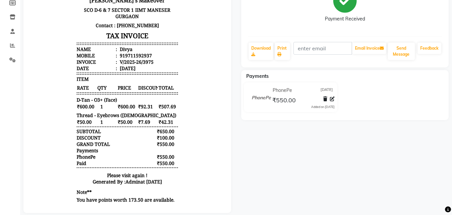
scroll to position [80, 0]
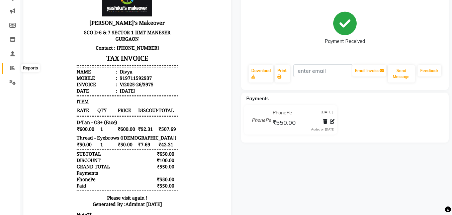
click at [9, 67] on span at bounding box center [13, 68] width 12 height 8
